Goal: Task Accomplishment & Management: Use online tool/utility

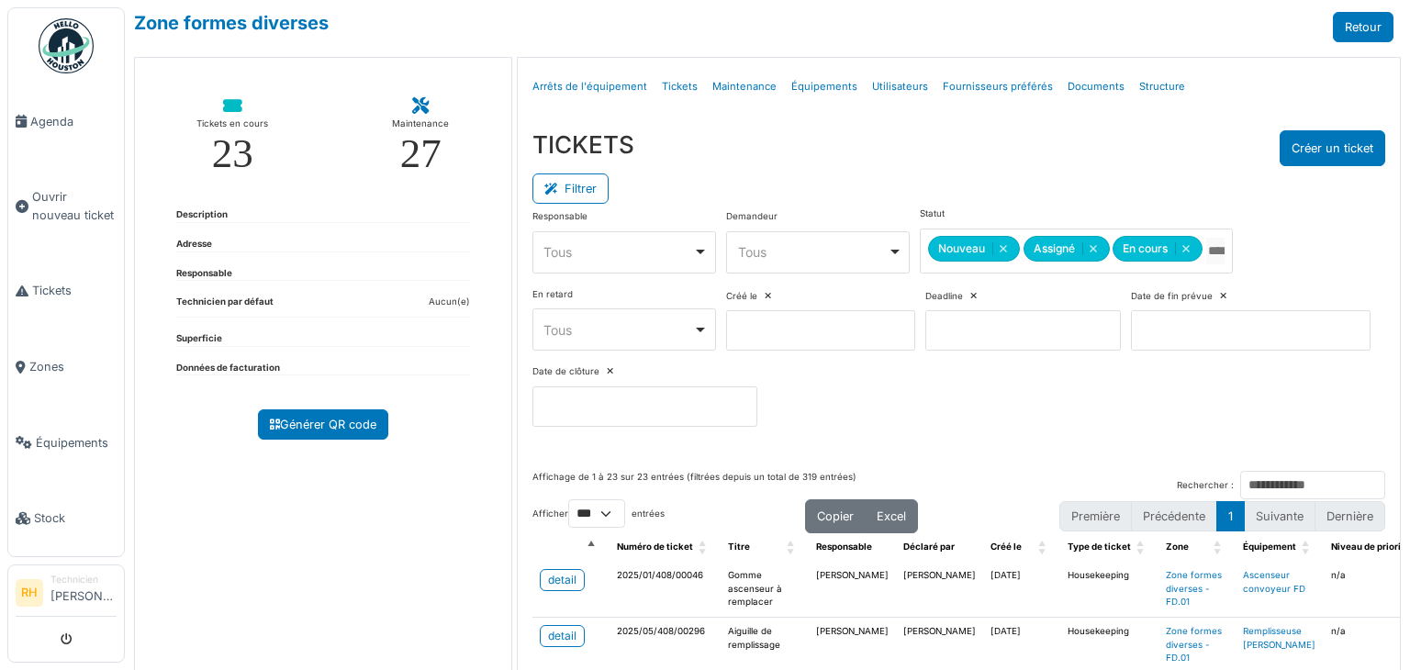
select select "***"
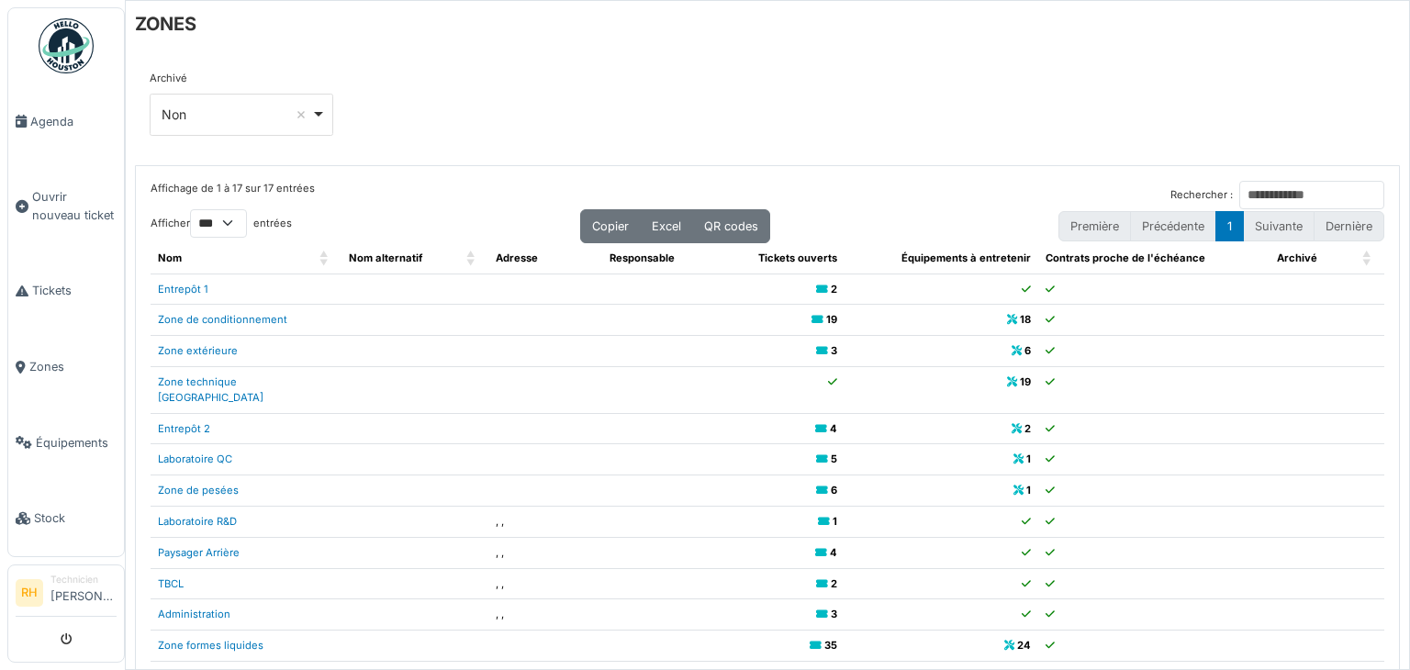
select select "***"
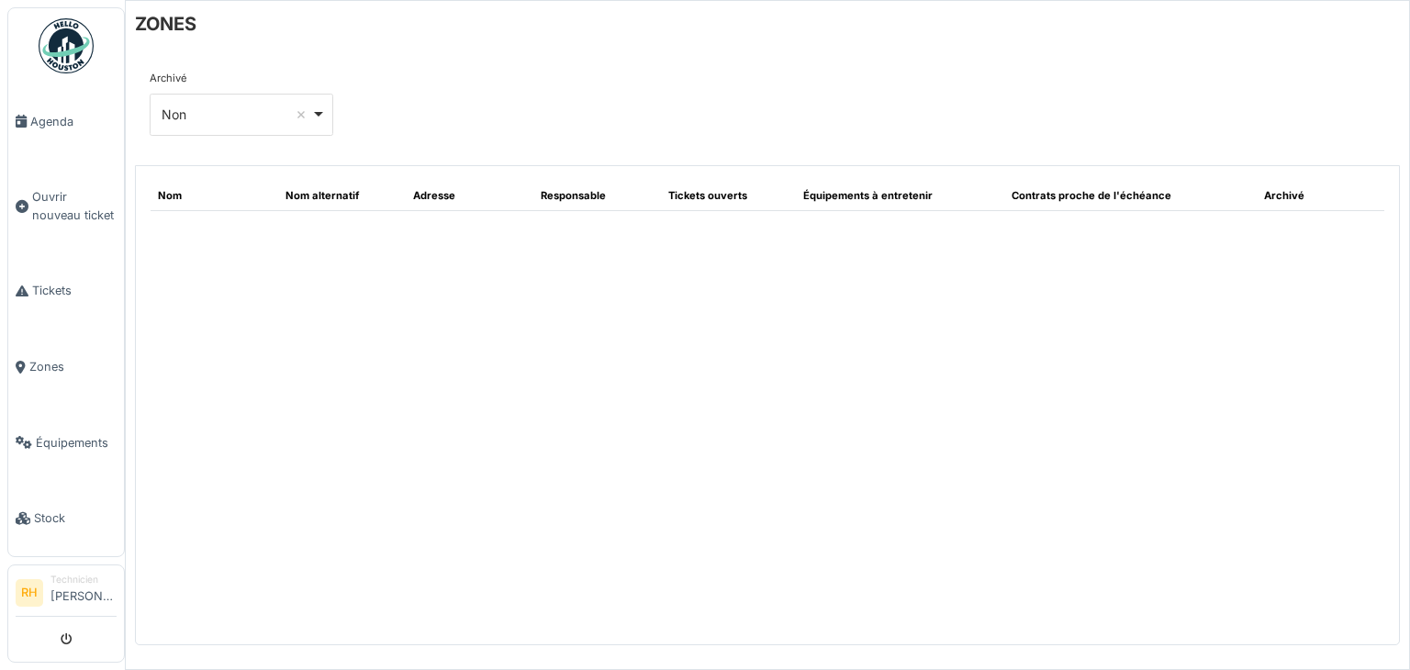
select select "***"
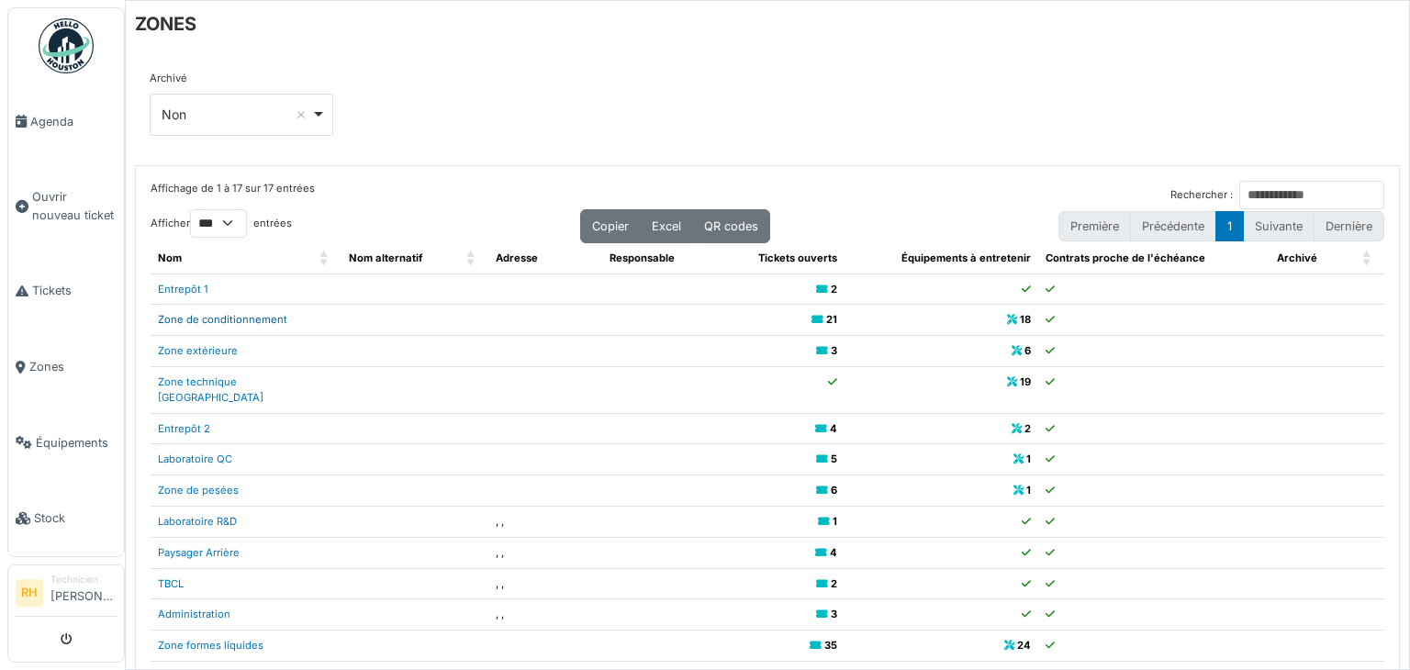
click at [201, 319] on link "Zone de conditionnement" at bounding box center [222, 319] width 129 height 13
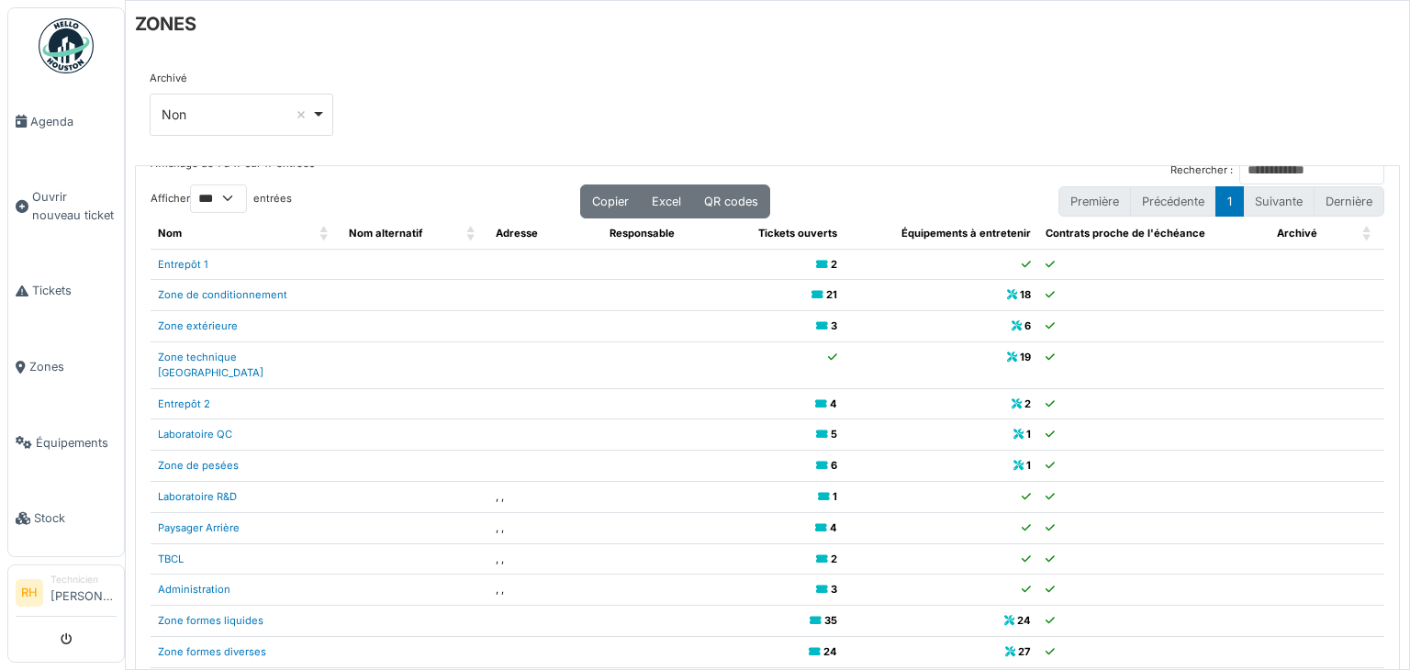
scroll to position [37, 0]
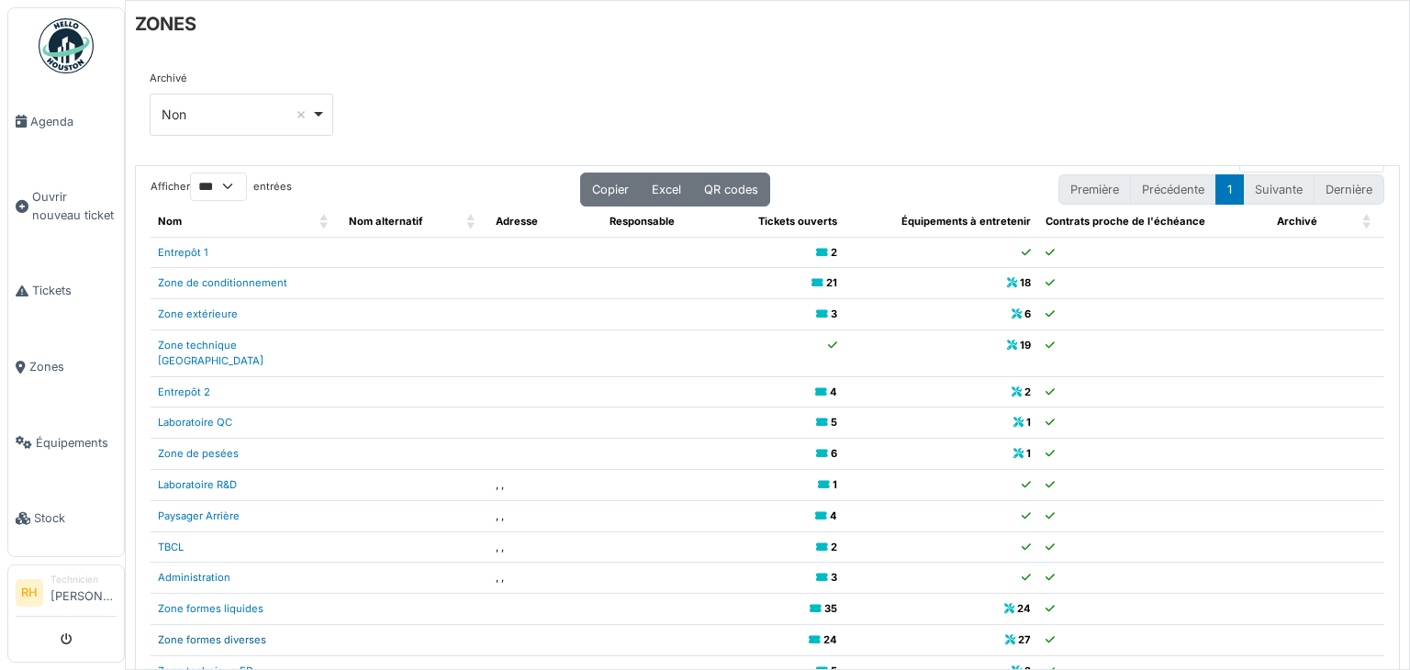
click at [252, 634] on link "Zone formes diverses" at bounding box center [212, 640] width 108 height 13
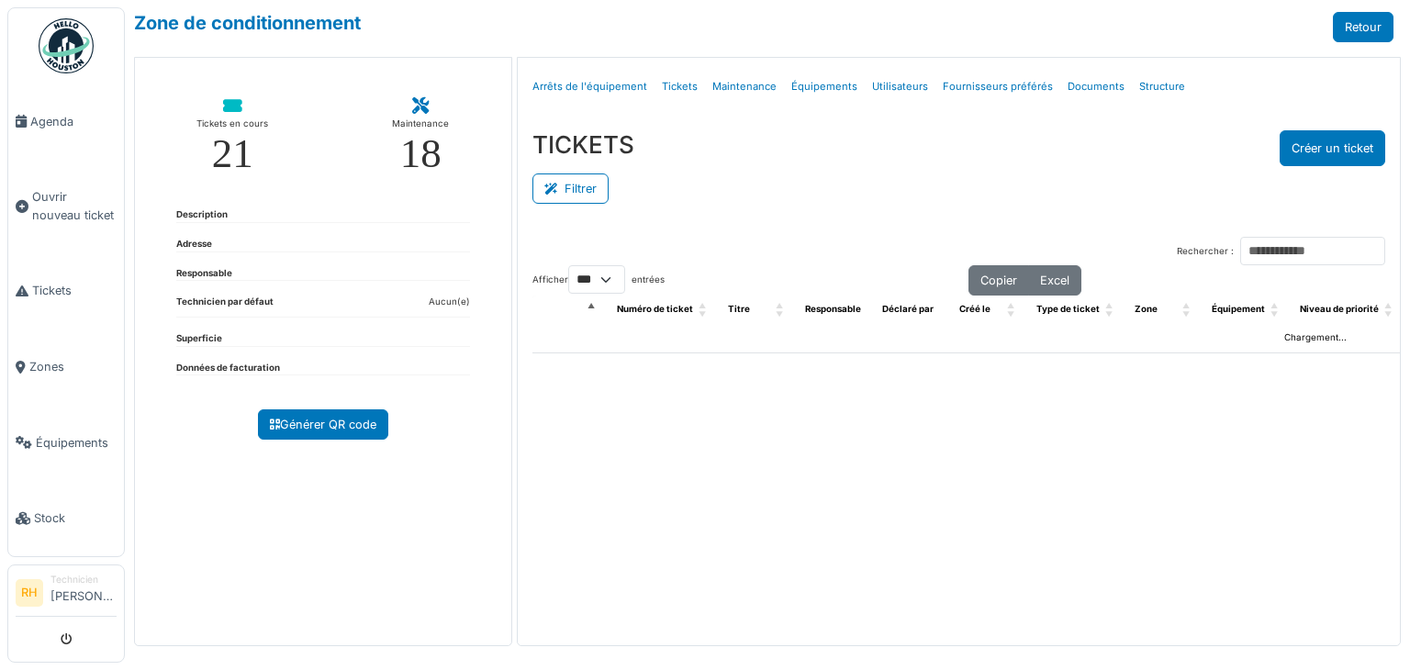
select select "***"
click at [580, 185] on button "Filtrer" at bounding box center [571, 189] width 76 height 30
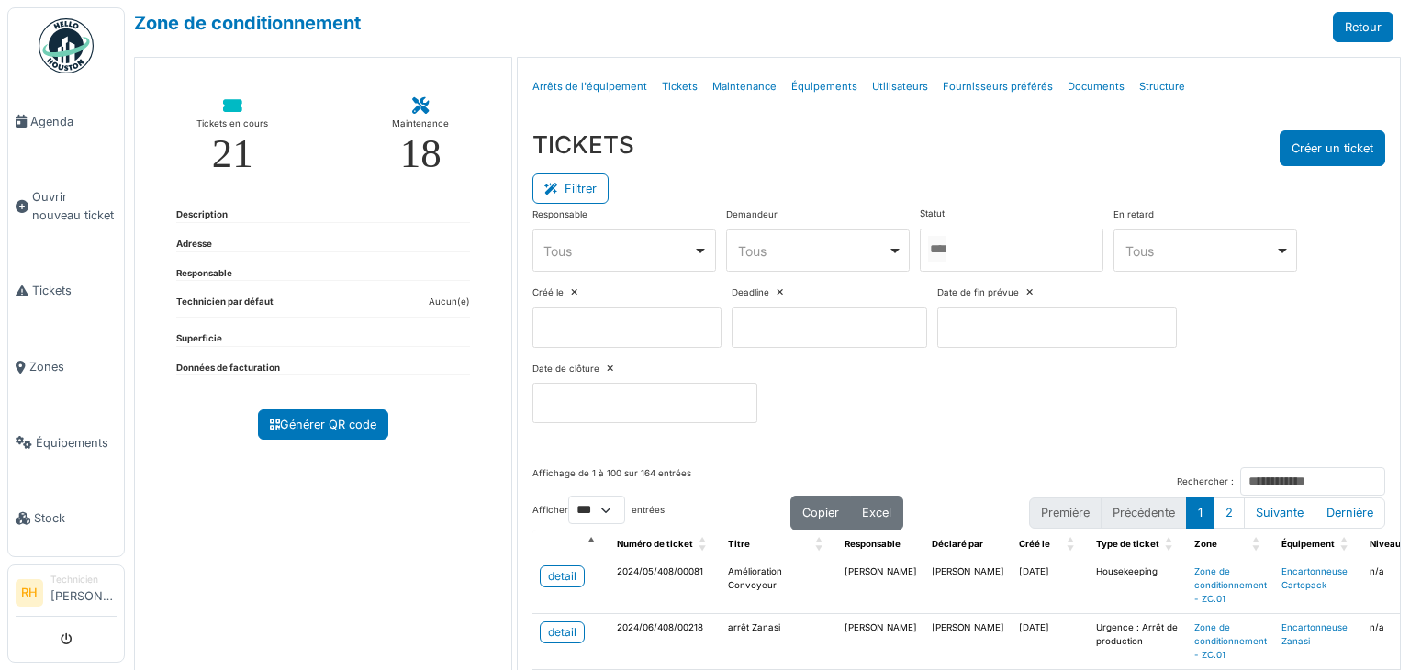
click at [1005, 255] on div at bounding box center [1012, 250] width 184 height 43
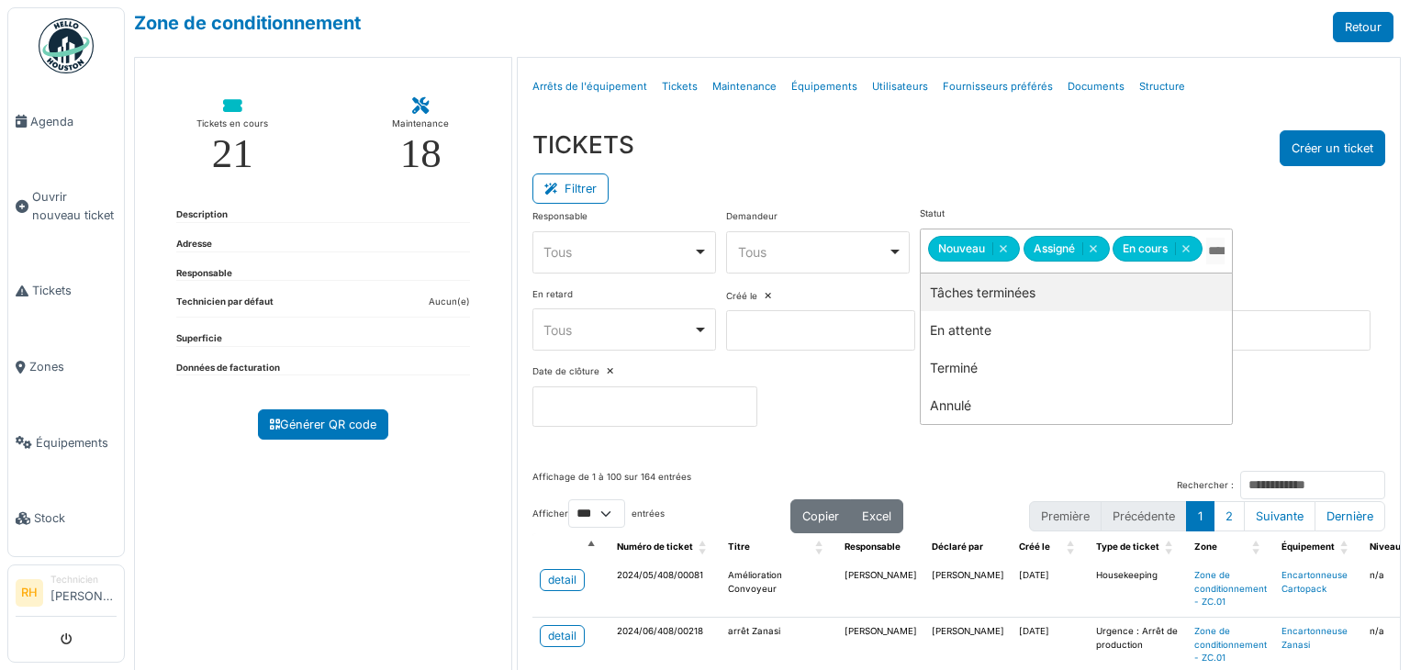
click at [1005, 150] on div "TICKETS Créer un ticket" at bounding box center [959, 148] width 853 height 36
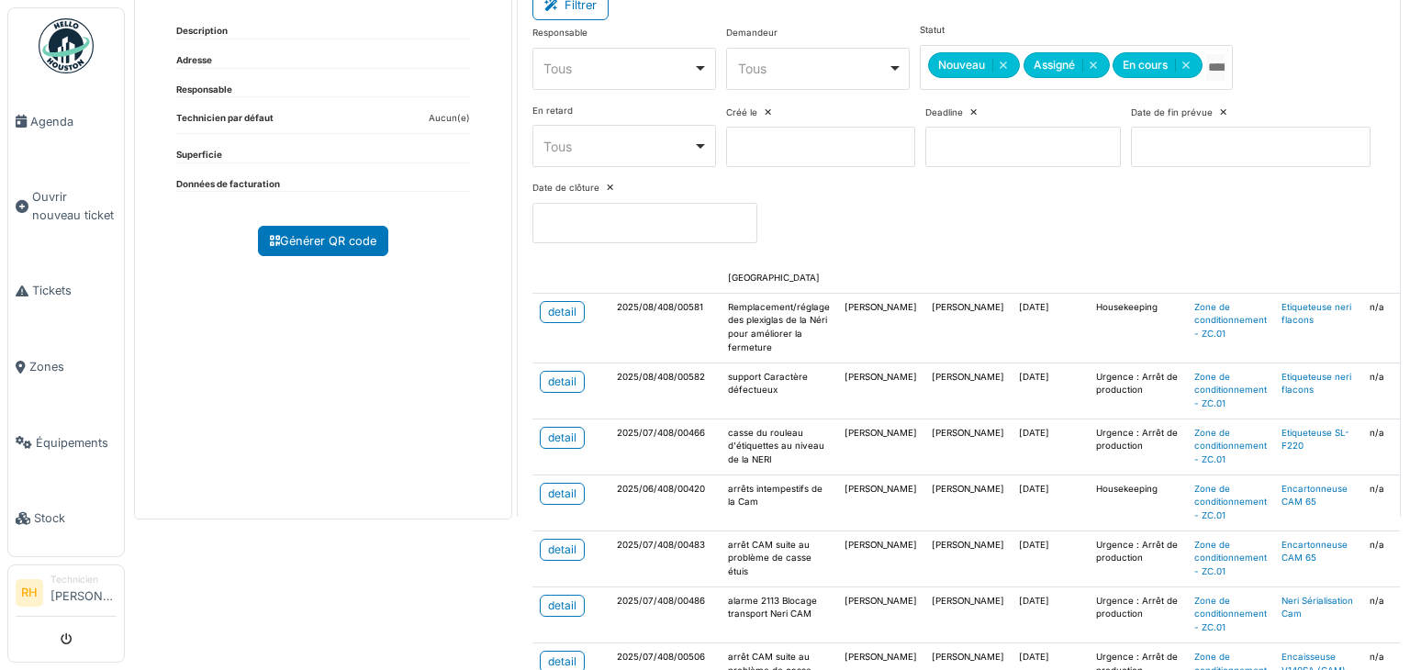
scroll to position [459, 0]
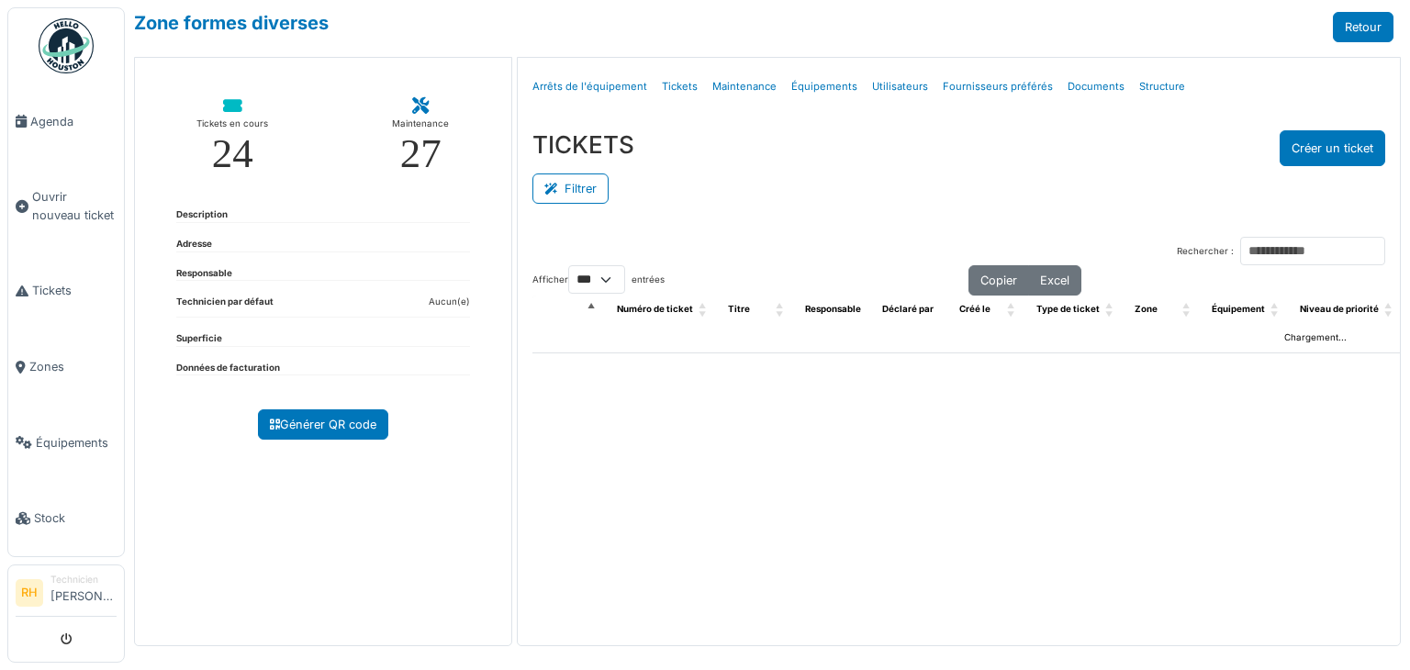
select select "***"
click at [569, 188] on button "Filtrer" at bounding box center [571, 189] width 76 height 30
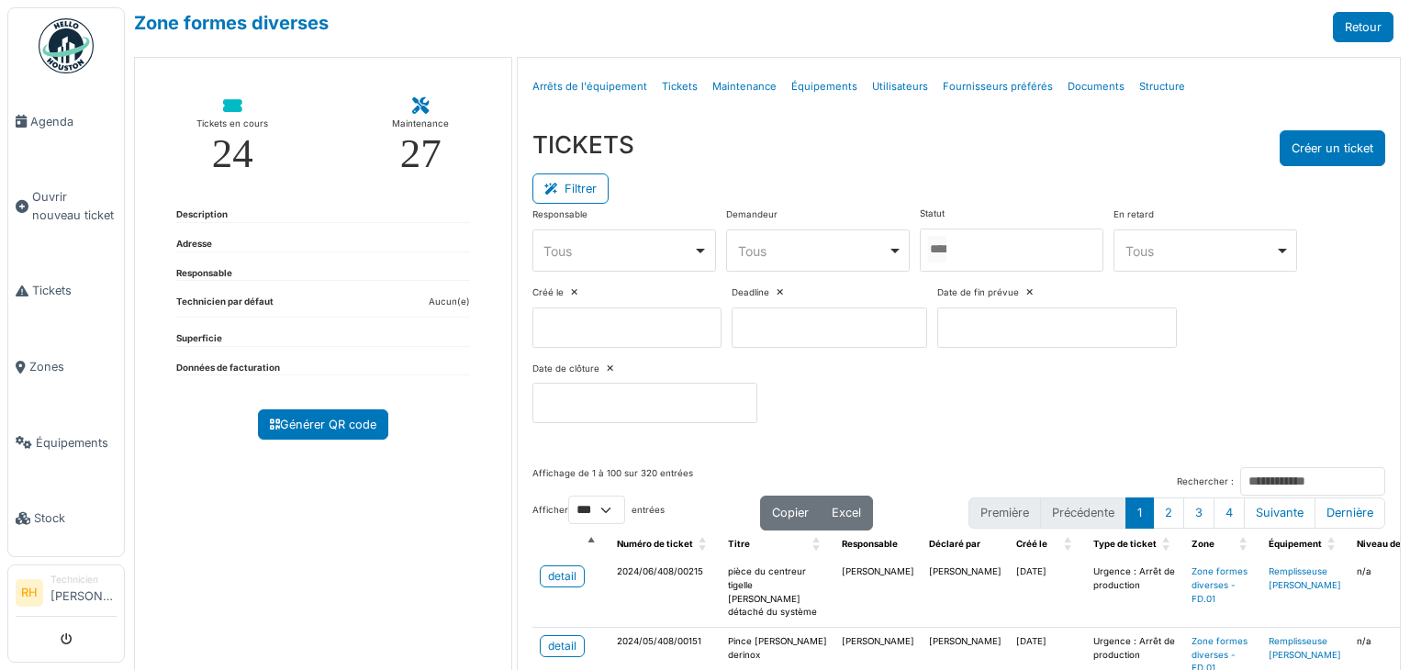
click at [977, 250] on div at bounding box center [1012, 250] width 184 height 43
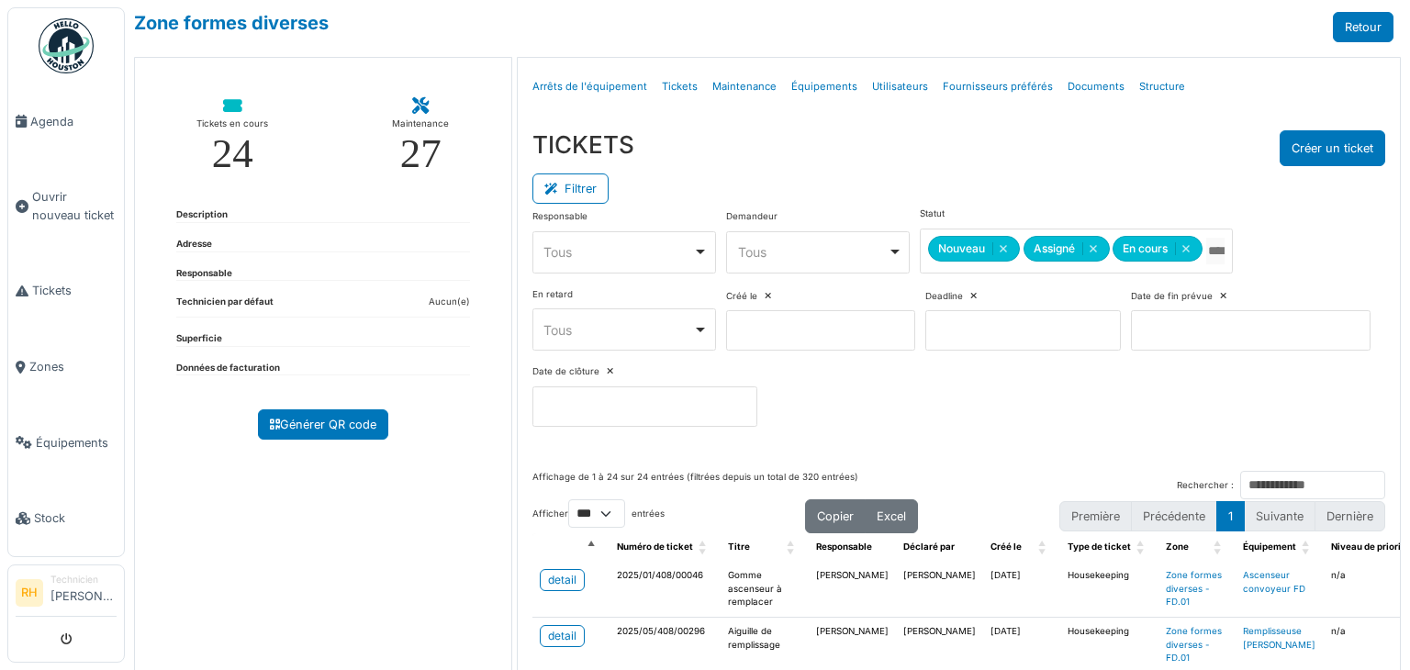
click at [971, 147] on div "TICKETS Créer un ticket" at bounding box center [959, 148] width 853 height 36
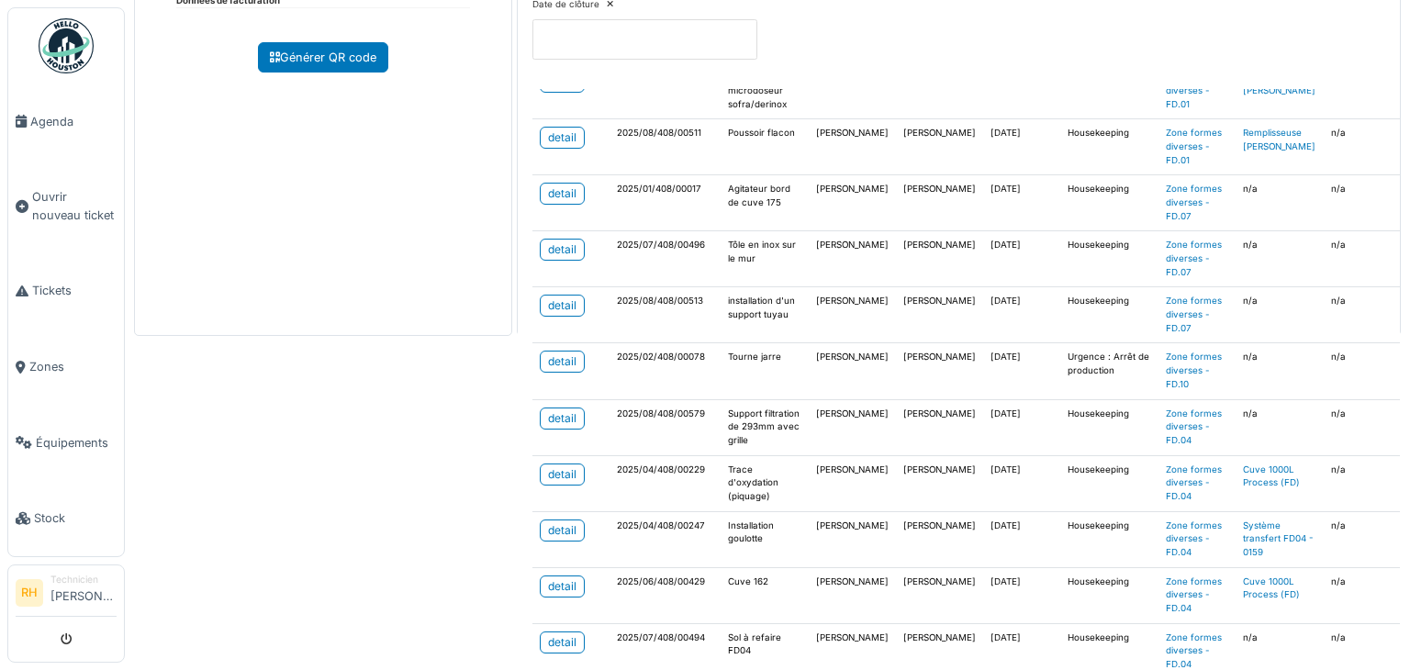
scroll to position [275, 0]
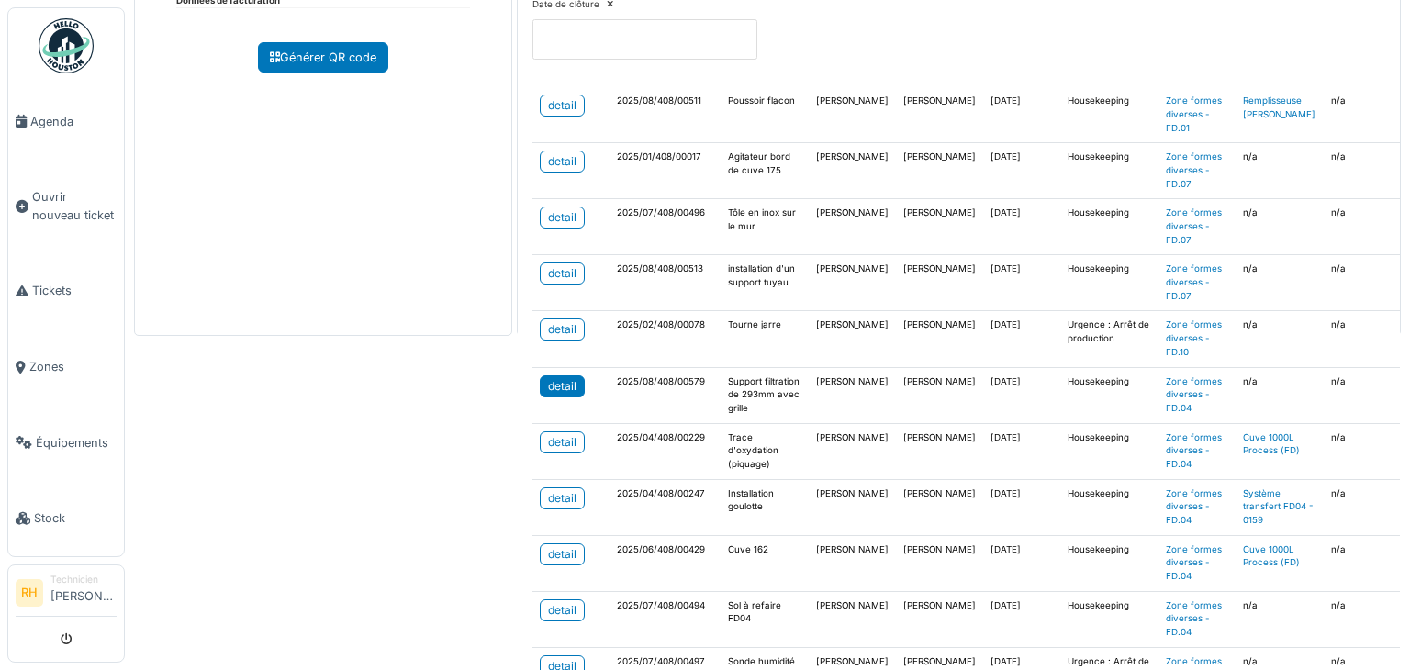
click at [556, 380] on div "detail" at bounding box center [562, 386] width 28 height 17
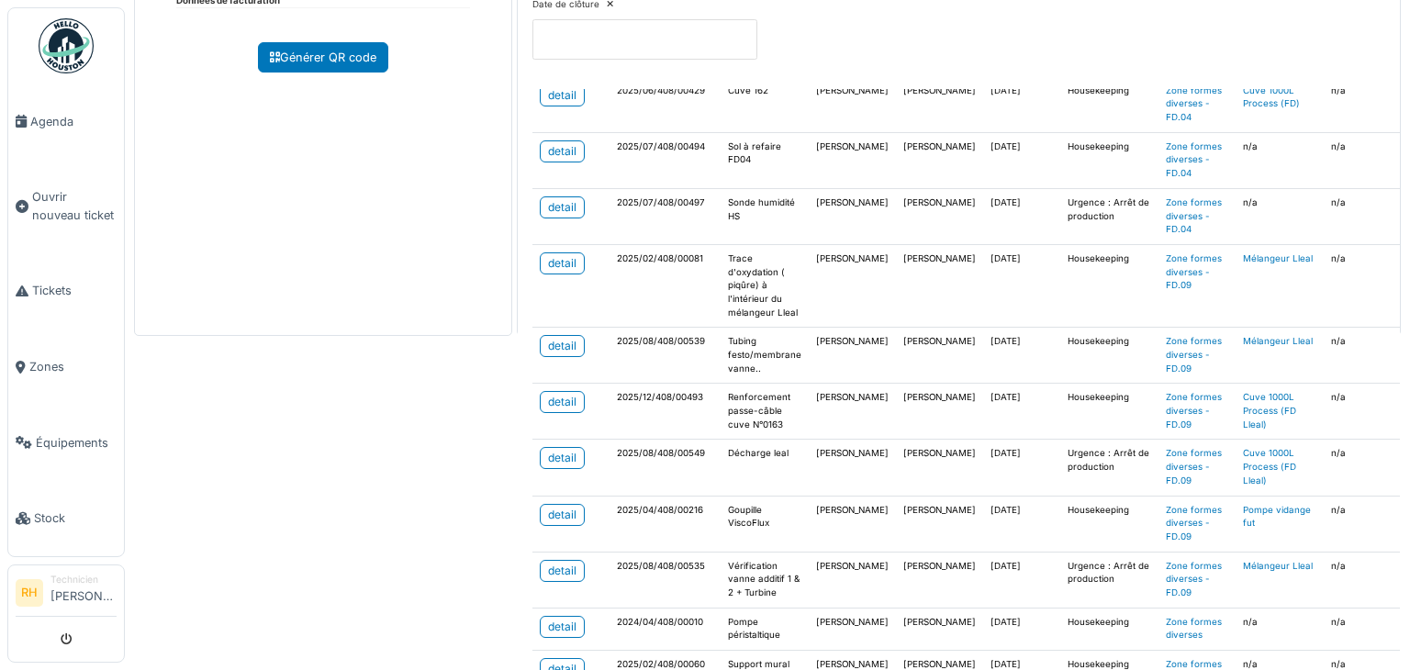
scroll to position [826, 0]
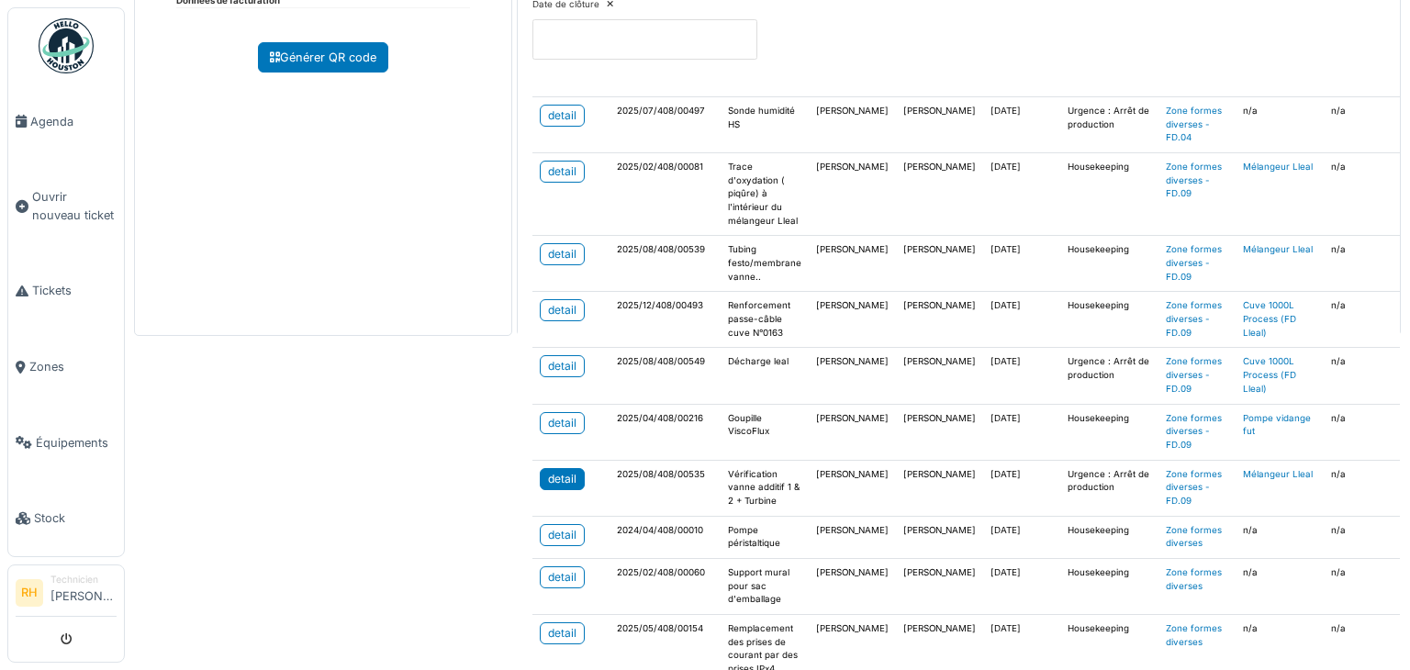
click at [569, 475] on link "detail" at bounding box center [562, 479] width 45 height 22
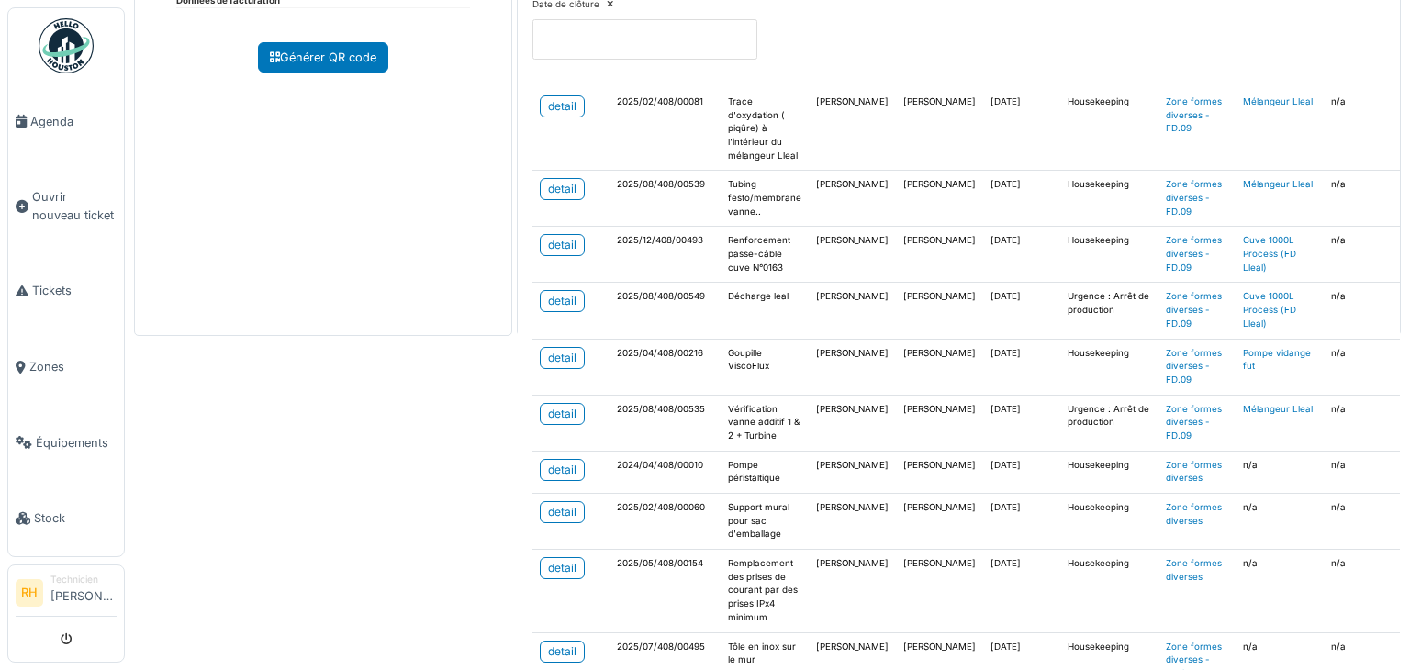
scroll to position [918, 0]
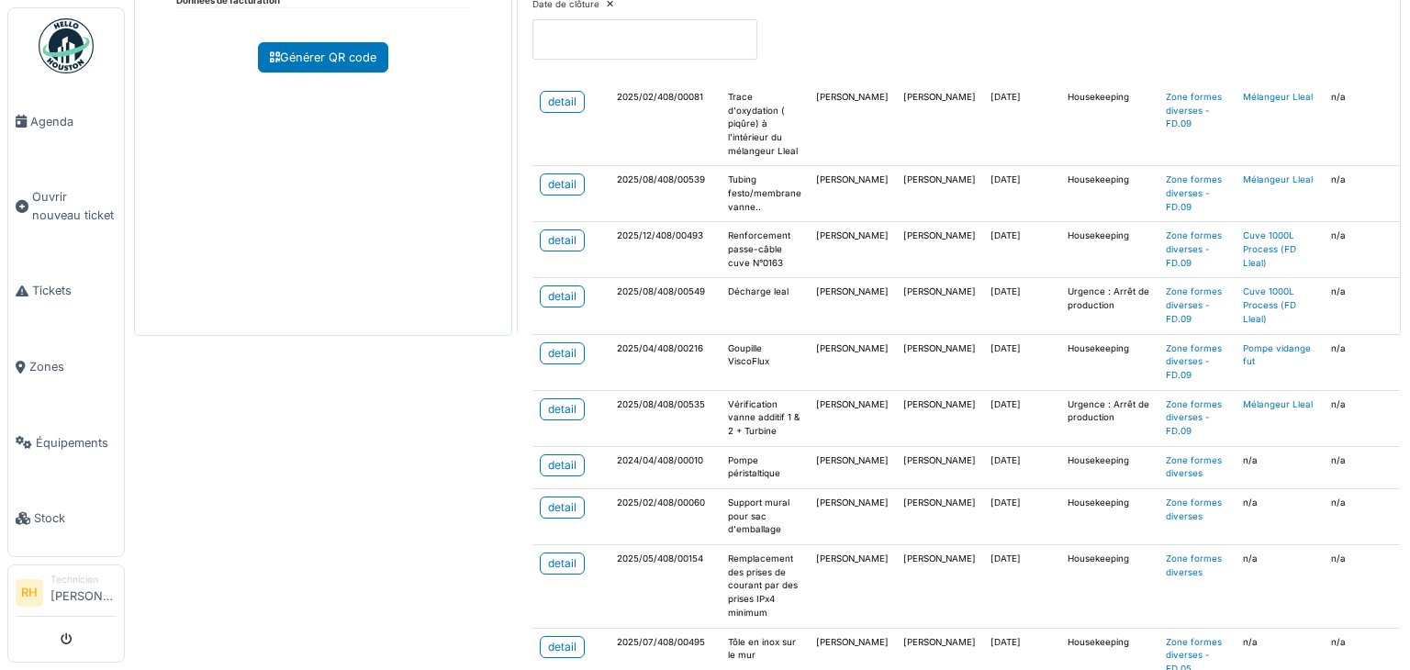
drag, startPoint x: 314, startPoint y: 567, endPoint x: 338, endPoint y: 560, distance: 24.7
click at [322, 567] on div "Zone formes diverses Retour Tickets en cours 24 Maintenance 27 Description Adre…" at bounding box center [767, 335] width 1285 height 670
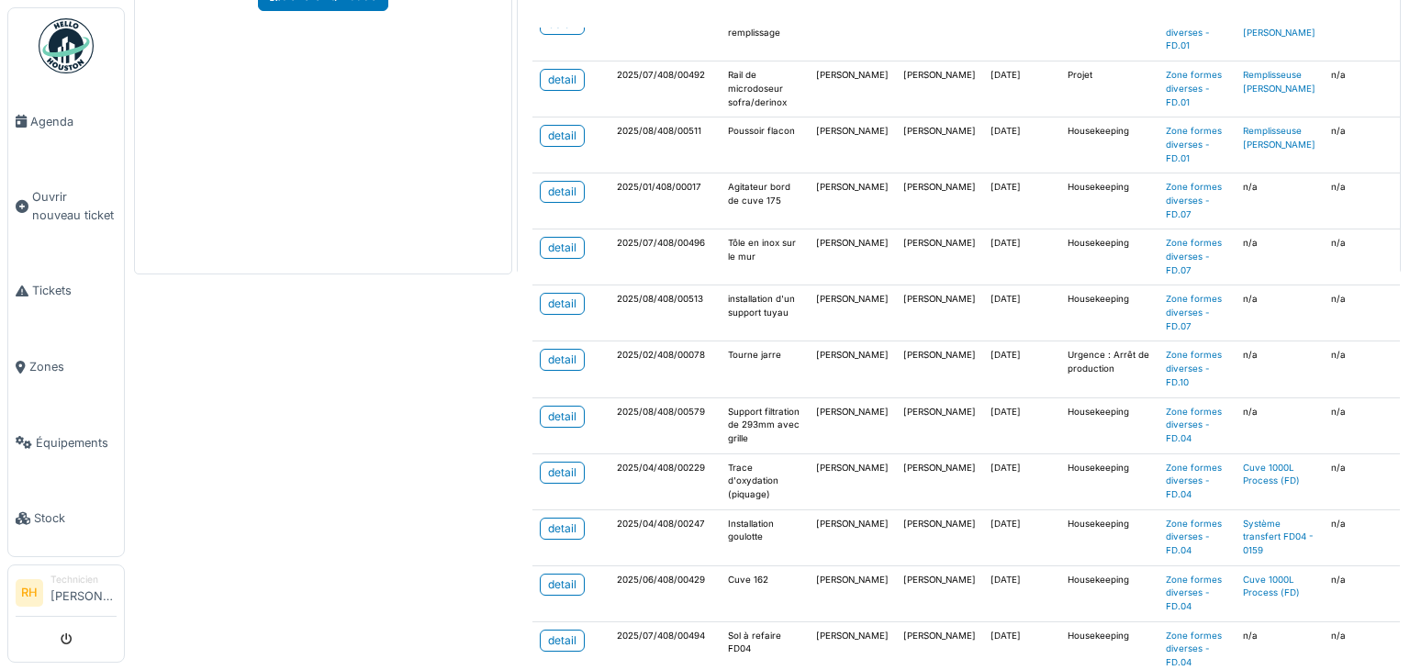
scroll to position [0, 0]
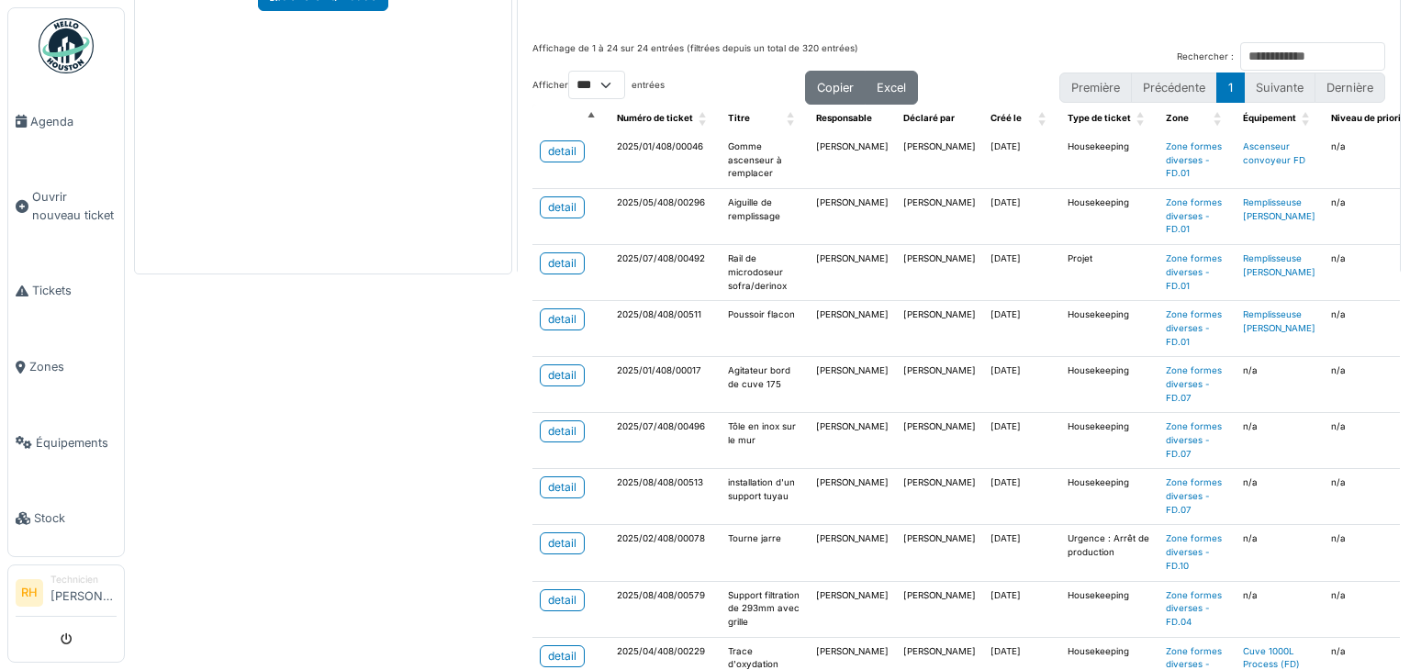
click at [362, 433] on div "Zone formes diverses Retour Tickets en cours 24 Maintenance 27 Description Adre…" at bounding box center [767, 335] width 1285 height 670
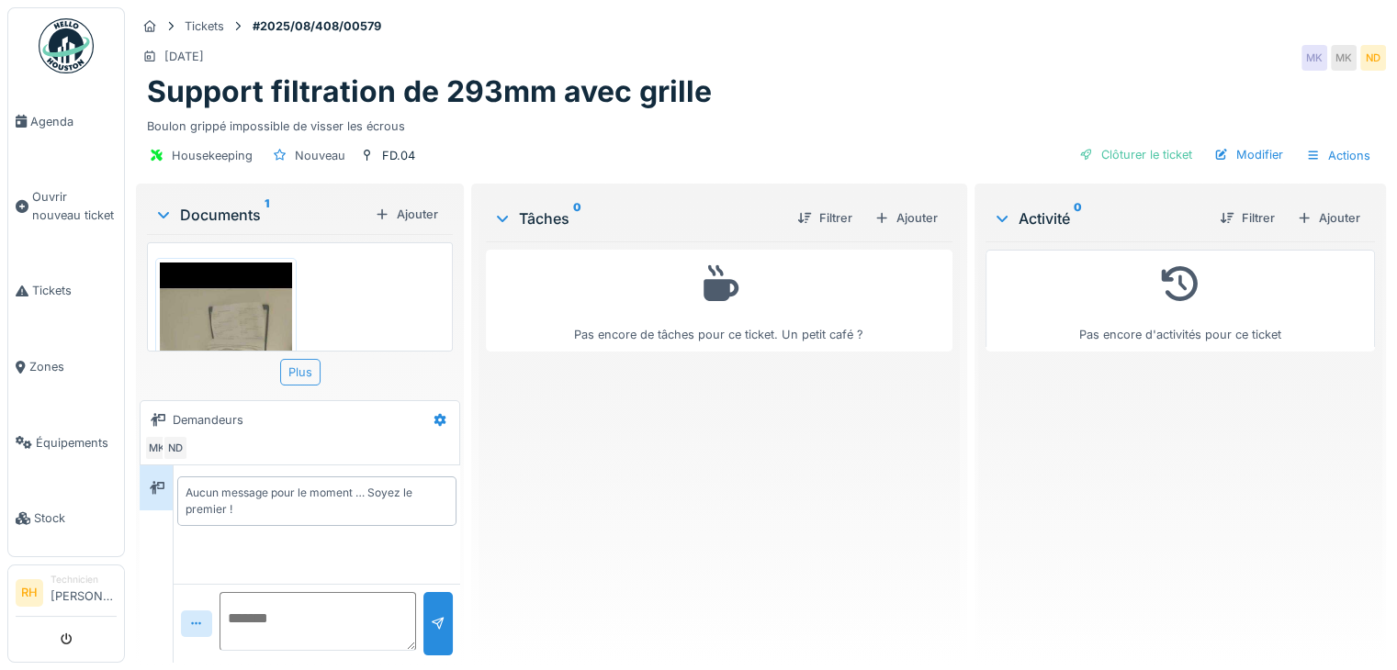
scroll to position [14, 0]
click at [209, 265] on img at bounding box center [226, 406] width 132 height 286
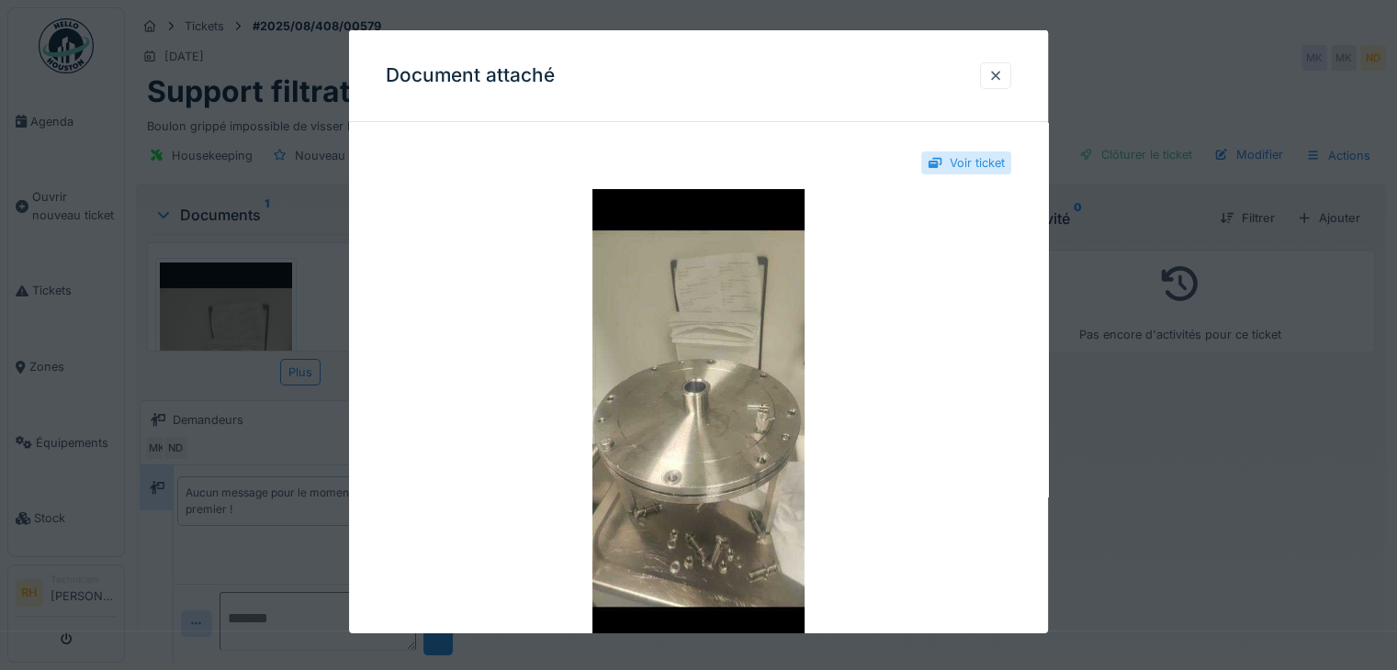
click at [297, 274] on div at bounding box center [698, 335] width 1397 height 670
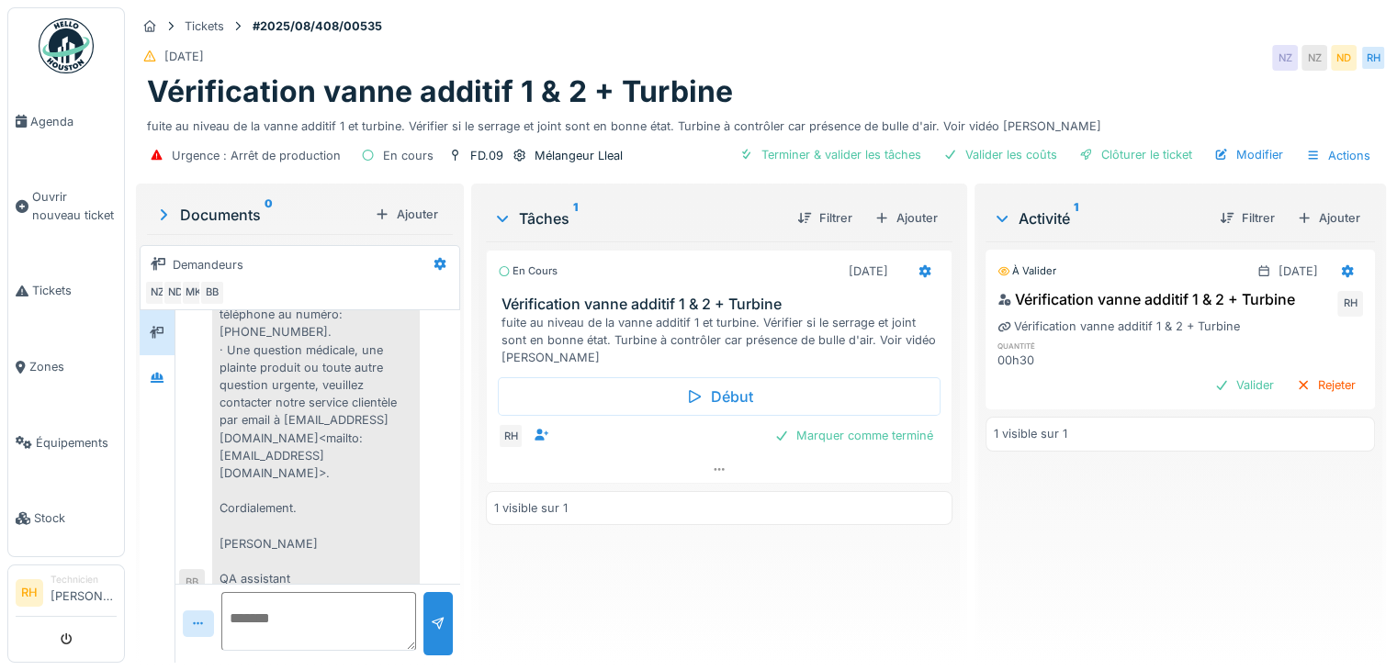
scroll to position [14, 0]
